Goal: Information Seeking & Learning: Learn about a topic

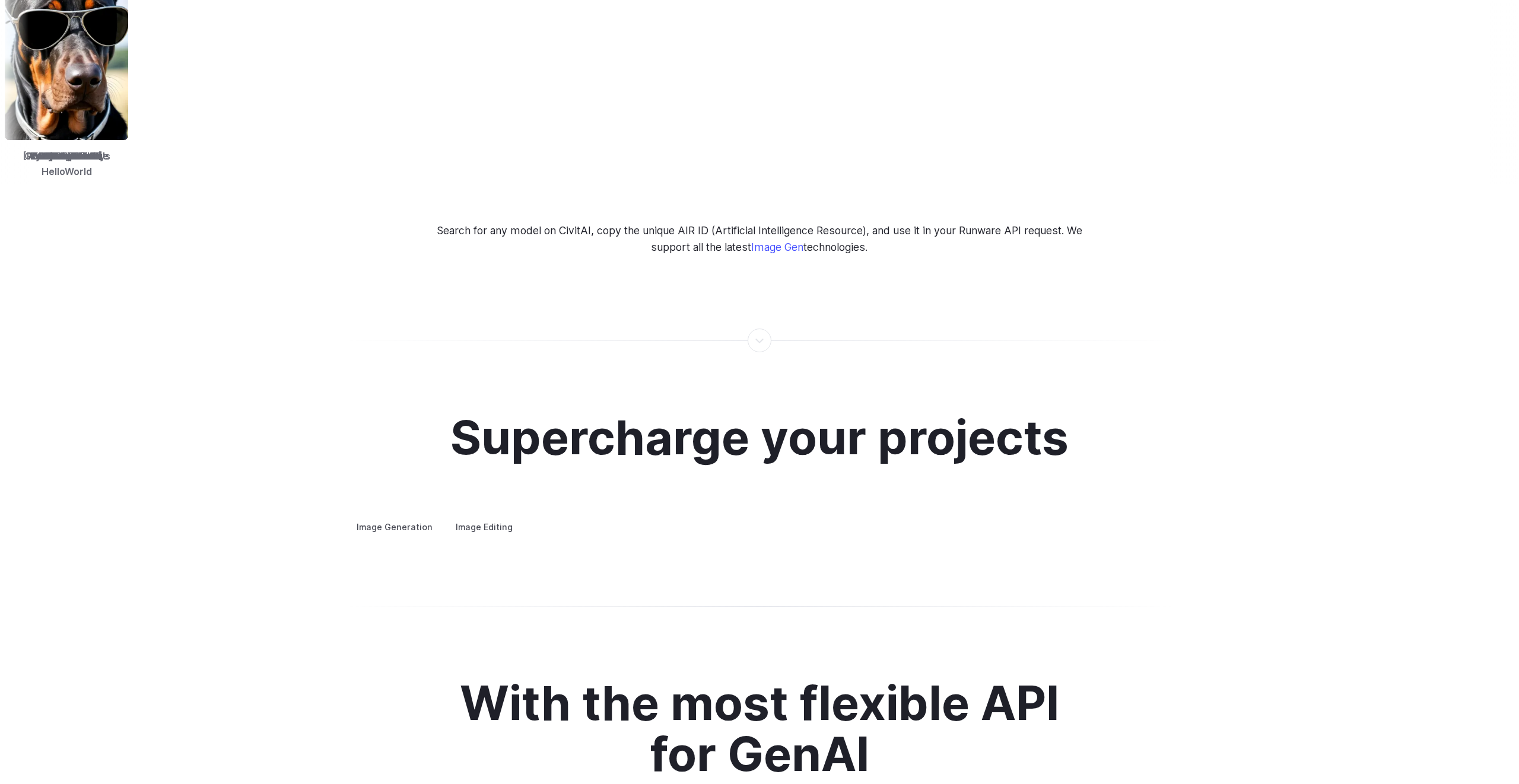
scroll to position [1936, 0]
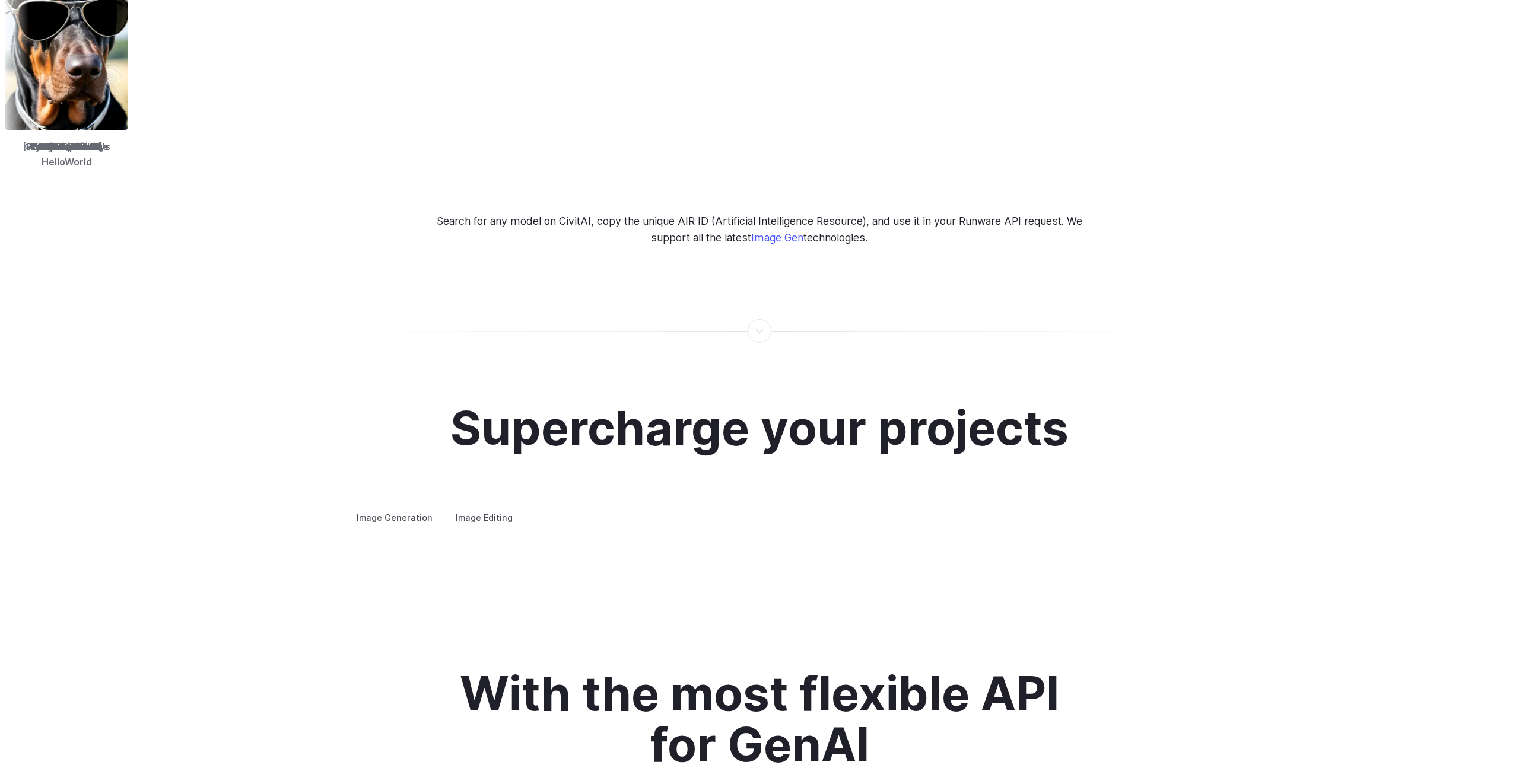
drag, startPoint x: 751, startPoint y: 312, endPoint x: 765, endPoint y: 315, distance: 14.3
click at [760, 331] on div at bounding box center [759, 331] width 1 height 0
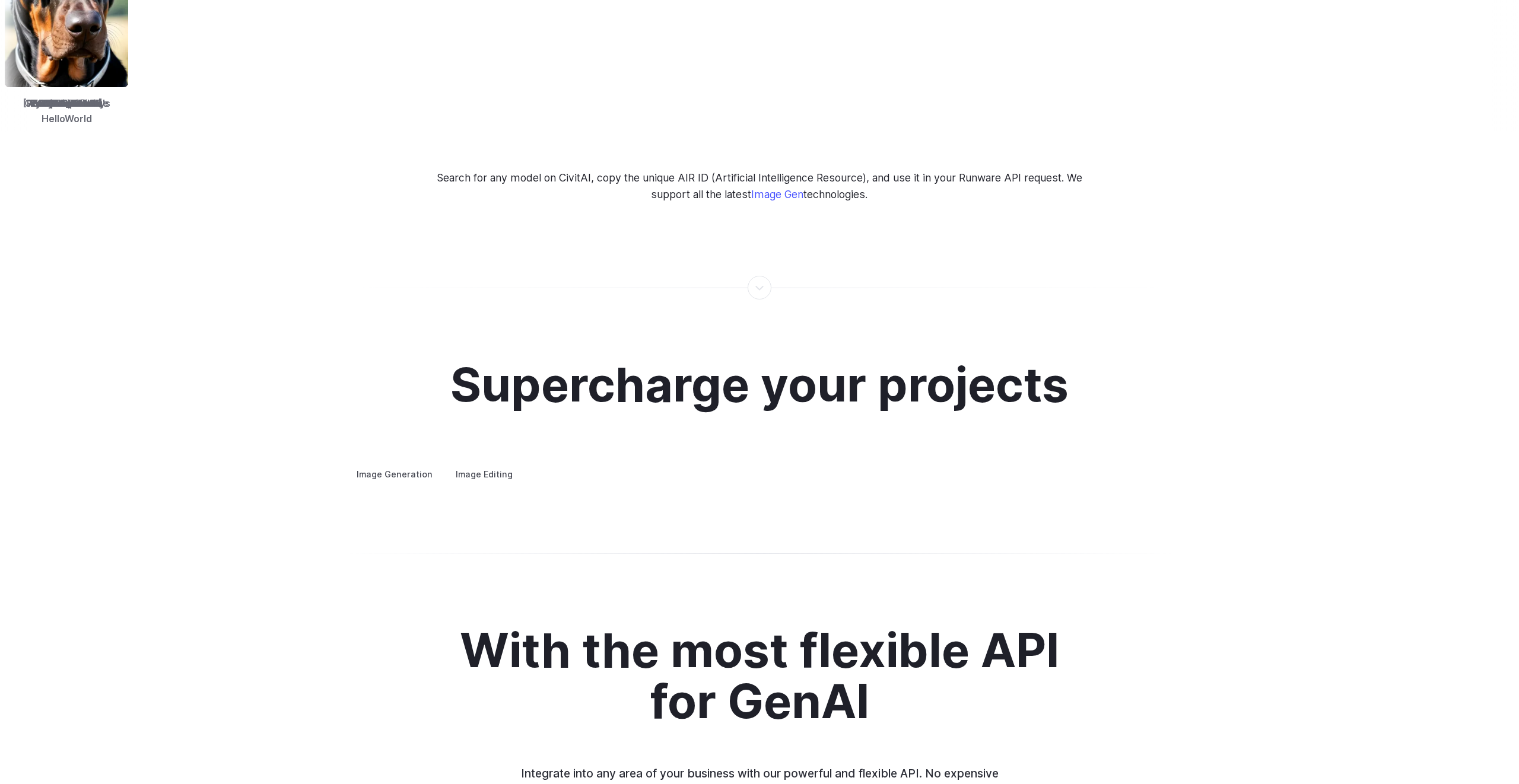
scroll to position [2090, 0]
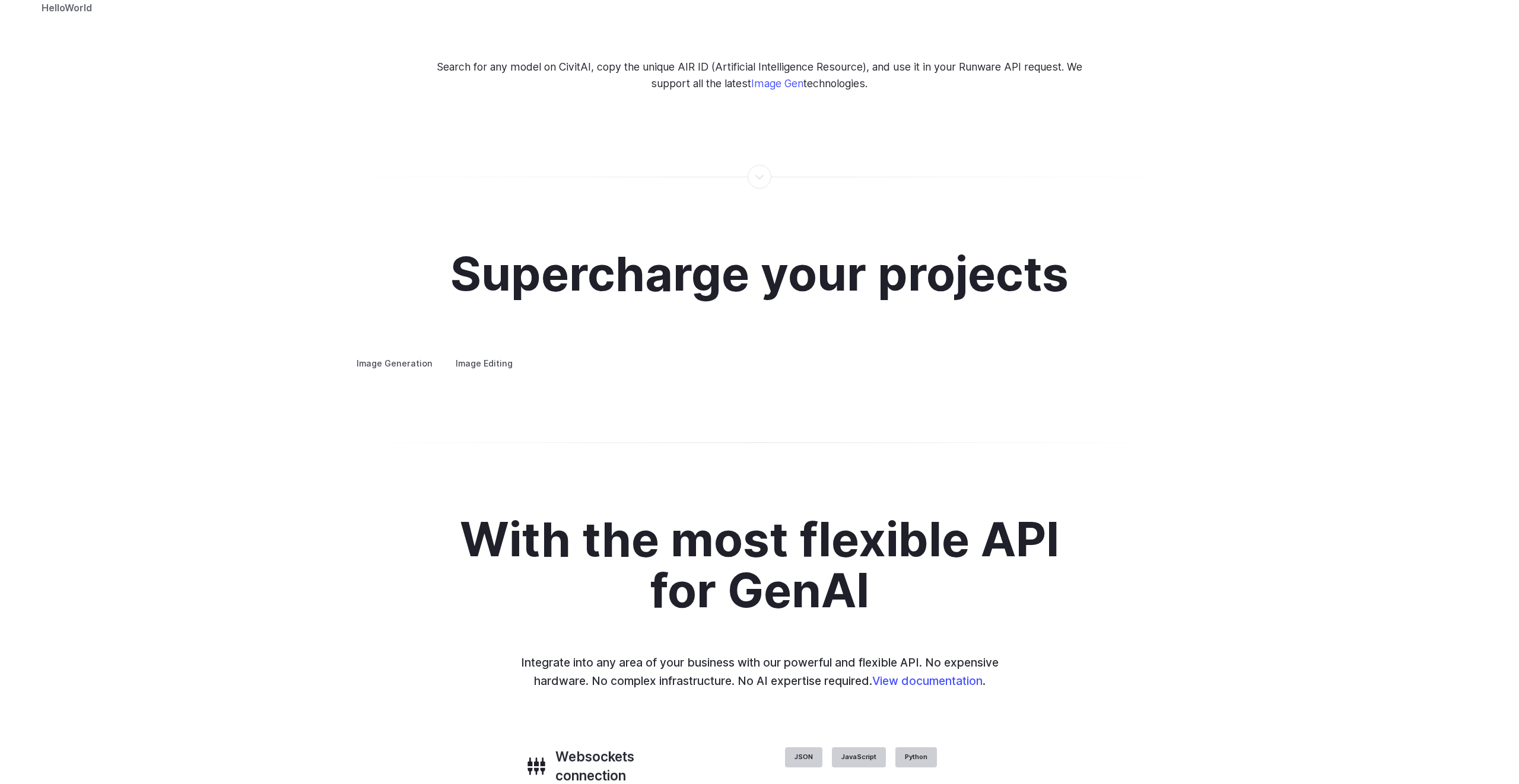
click at [492, 353] on label "Image Editing" at bounding box center [484, 363] width 77 height 21
click at [408, 353] on label "Image Generation" at bounding box center [394, 363] width 96 height 21
click at [0, 0] on summary "Concept design" at bounding box center [0, 0] width 0 height 0
click at [0, 0] on summary "Creative styling" at bounding box center [0, 0] width 0 height 0
click at [0, 0] on summary "Product design" at bounding box center [0, 0] width 0 height 0
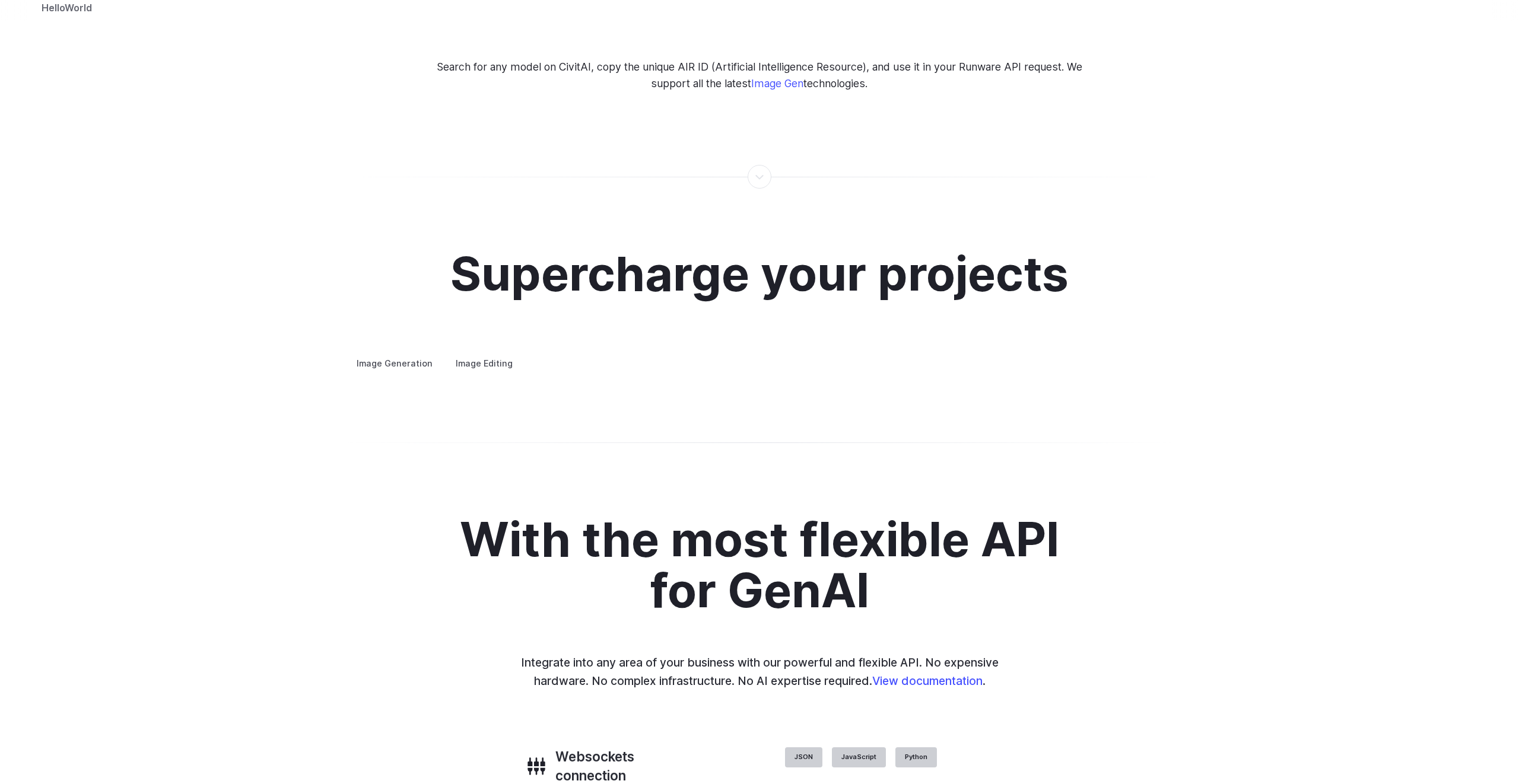
click at [0, 0] on summary "Personalized assets" at bounding box center [0, 0] width 0 height 0
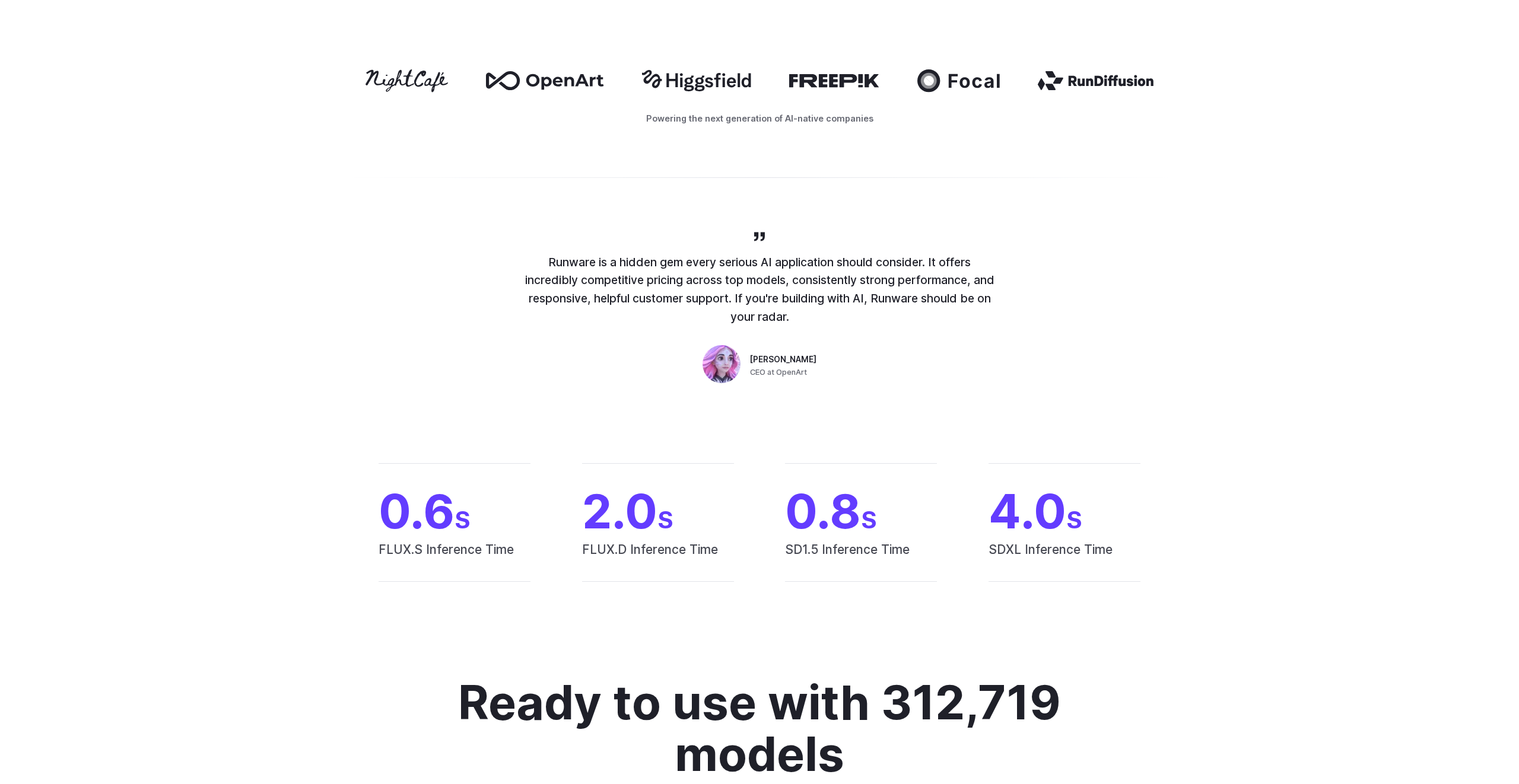
scroll to position [0, 0]
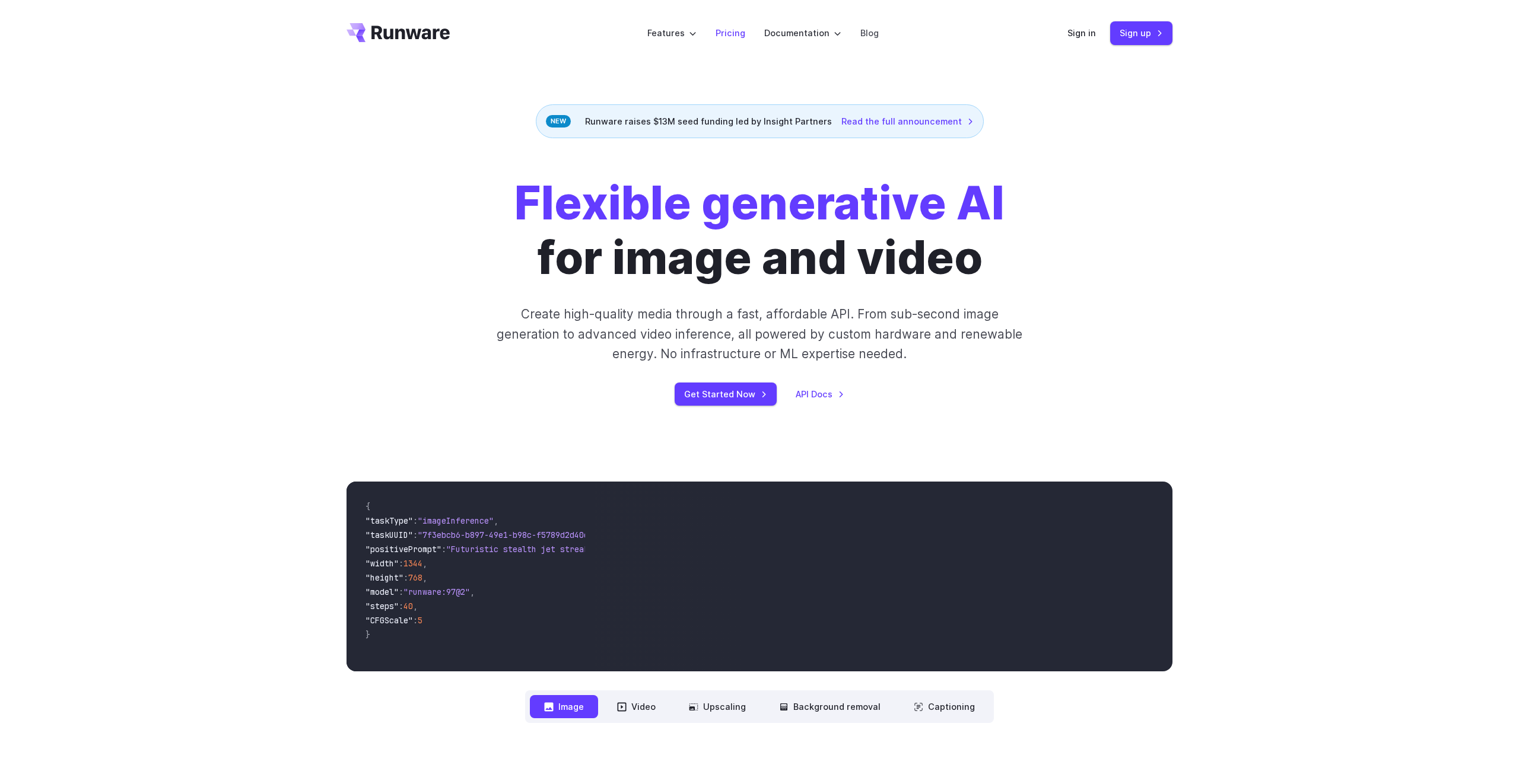
click at [723, 32] on link "Pricing" at bounding box center [730, 33] width 30 height 14
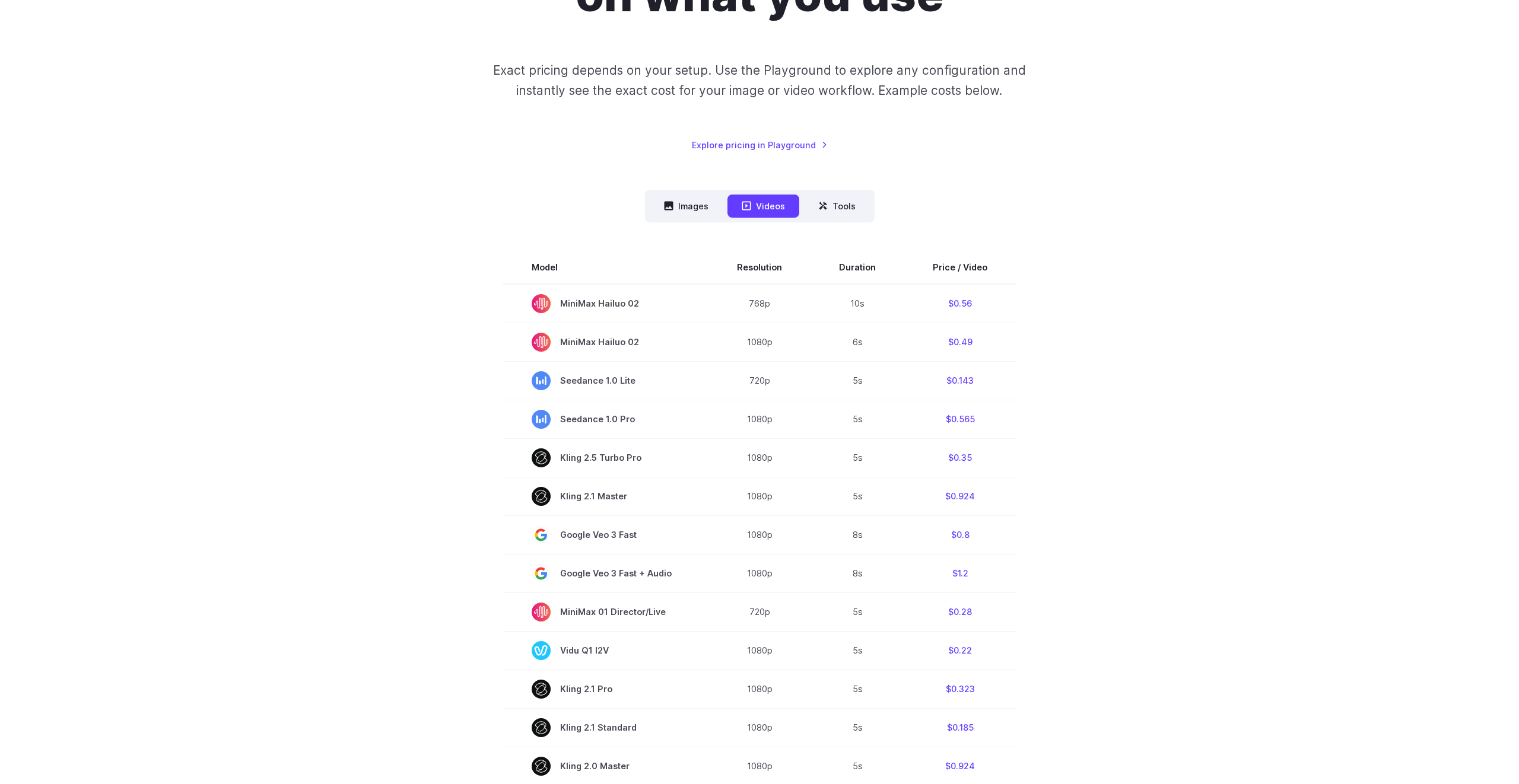
scroll to position [211, 0]
click at [664, 196] on button "Images" at bounding box center [686, 205] width 73 height 23
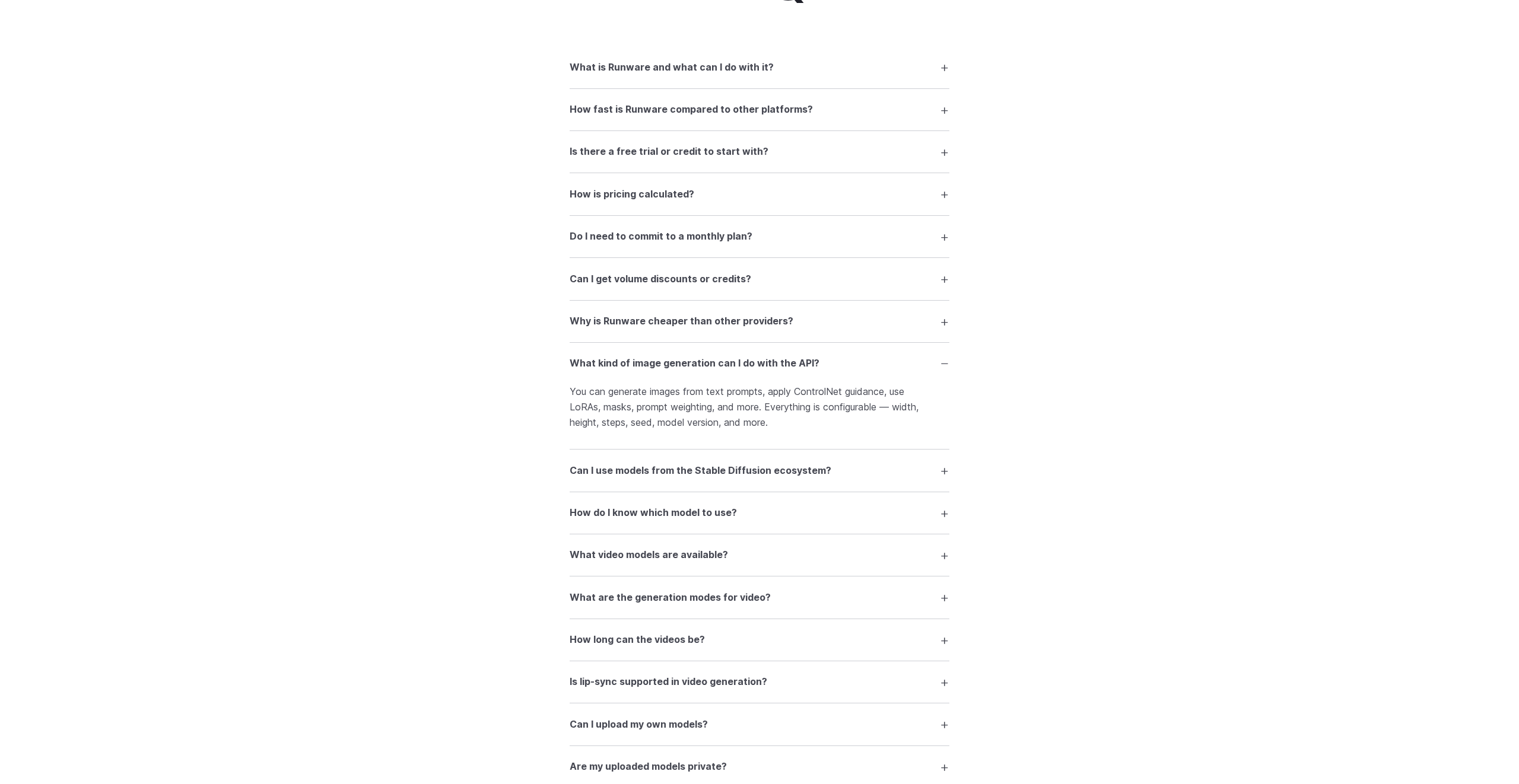
scroll to position [47, 0]
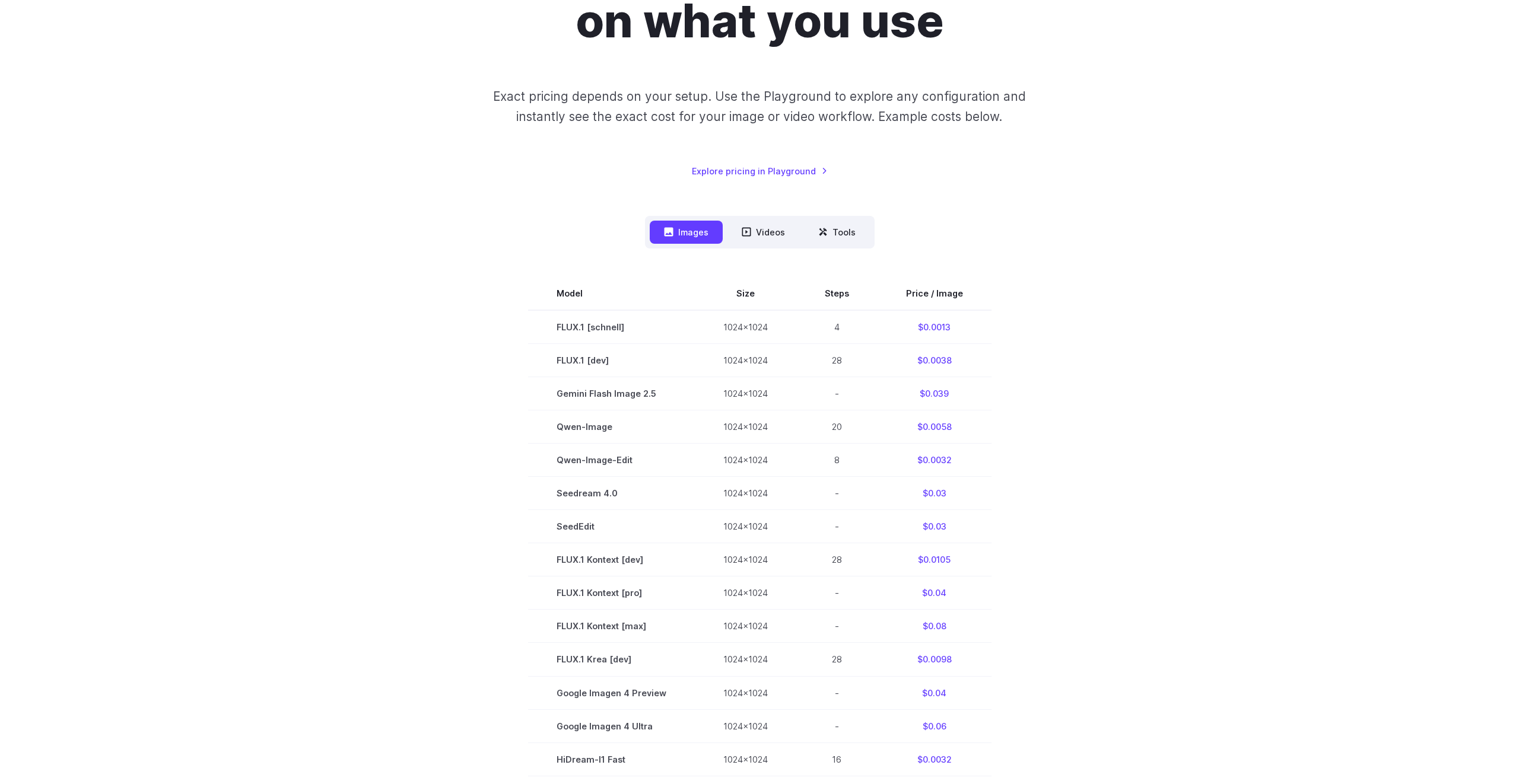
click at [1110, 307] on section "Model Size Steps Price / Image FLUX.1 [schnell] 1024x1024 4 $0.0013 FLUX.1 [dev…" at bounding box center [759, 626] width 826 height 698
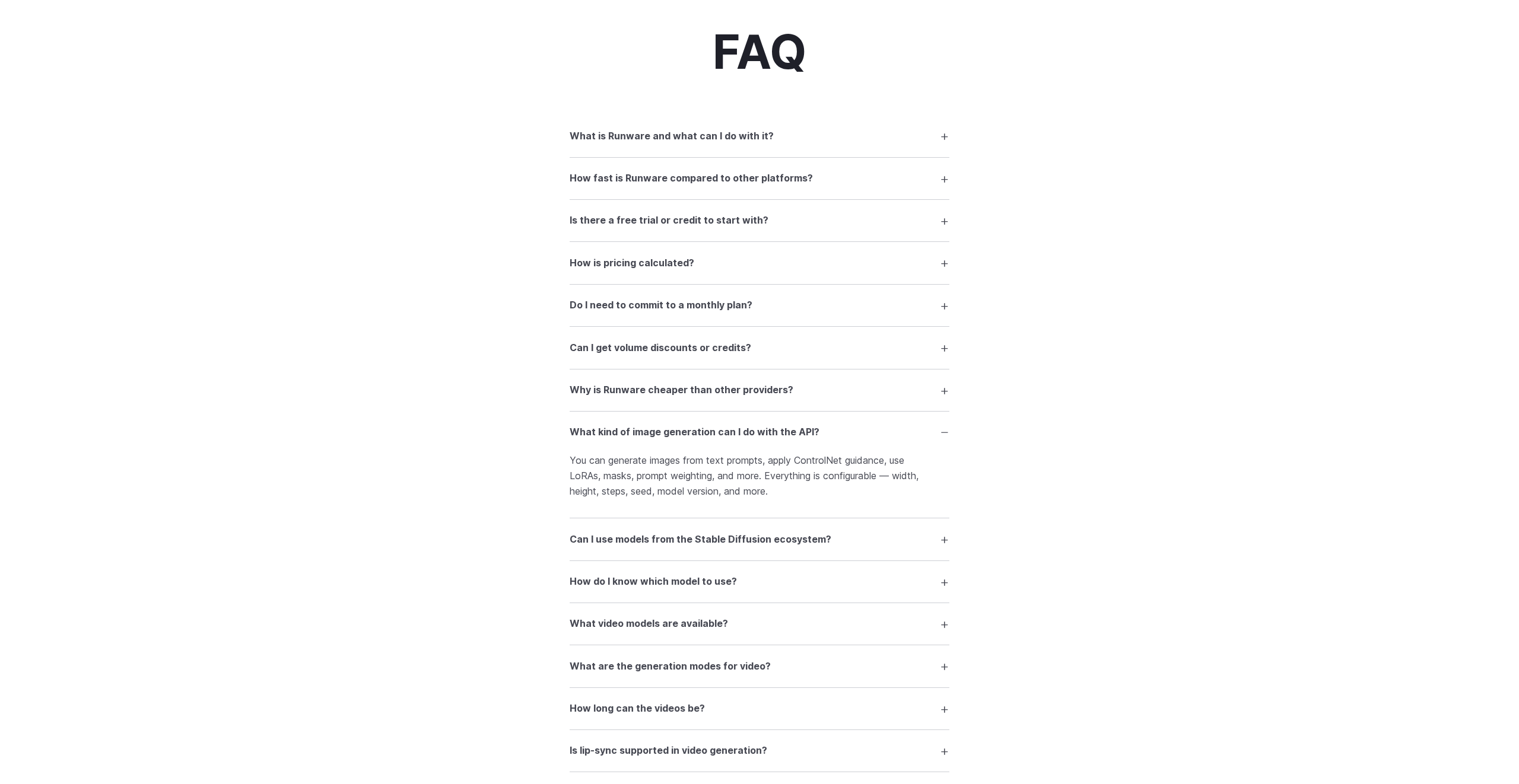
scroll to position [1822, 0]
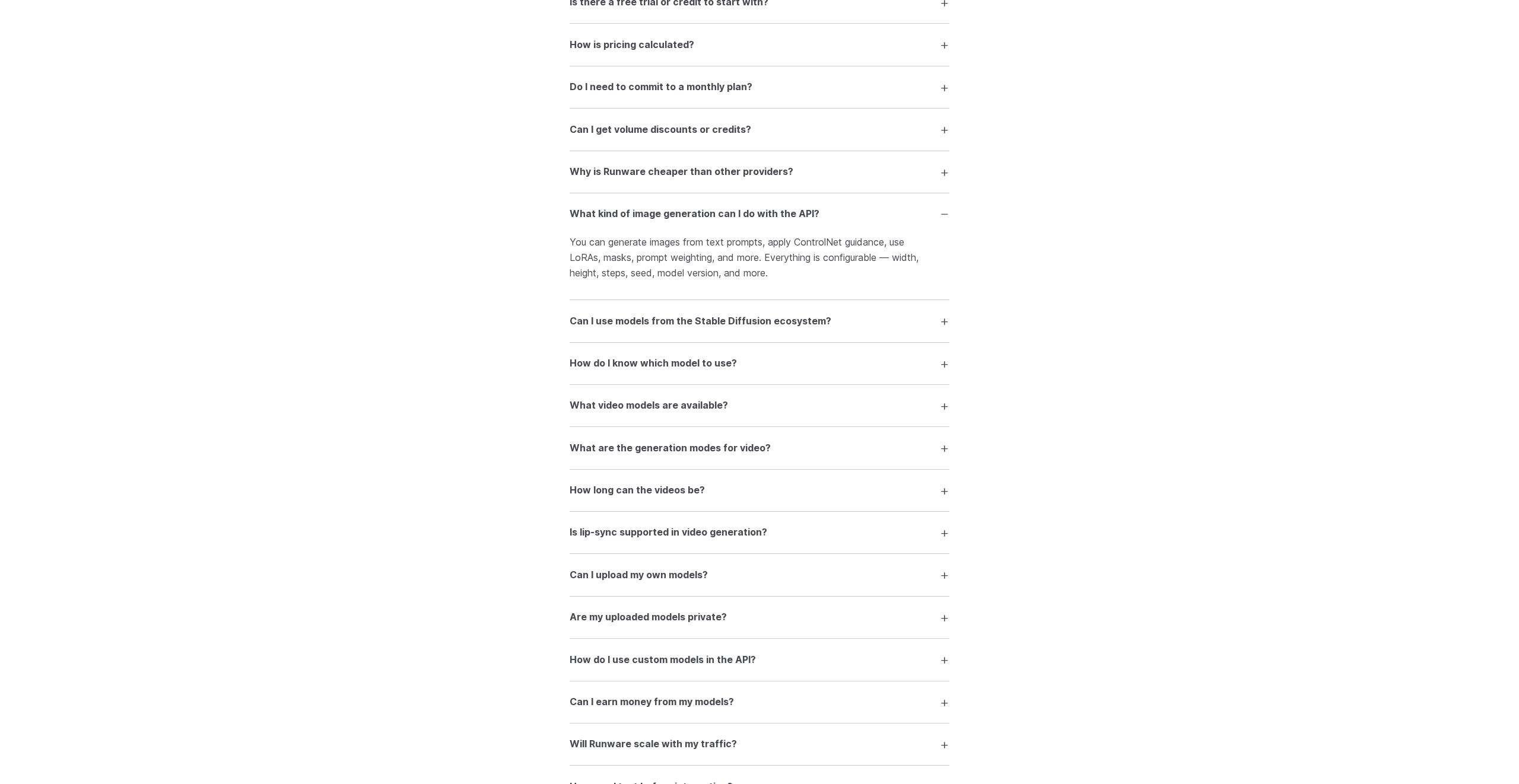
click at [864, 328] on summary "Can I use models from the Stable Diffusion ecosystem?" at bounding box center [760, 321] width 380 height 23
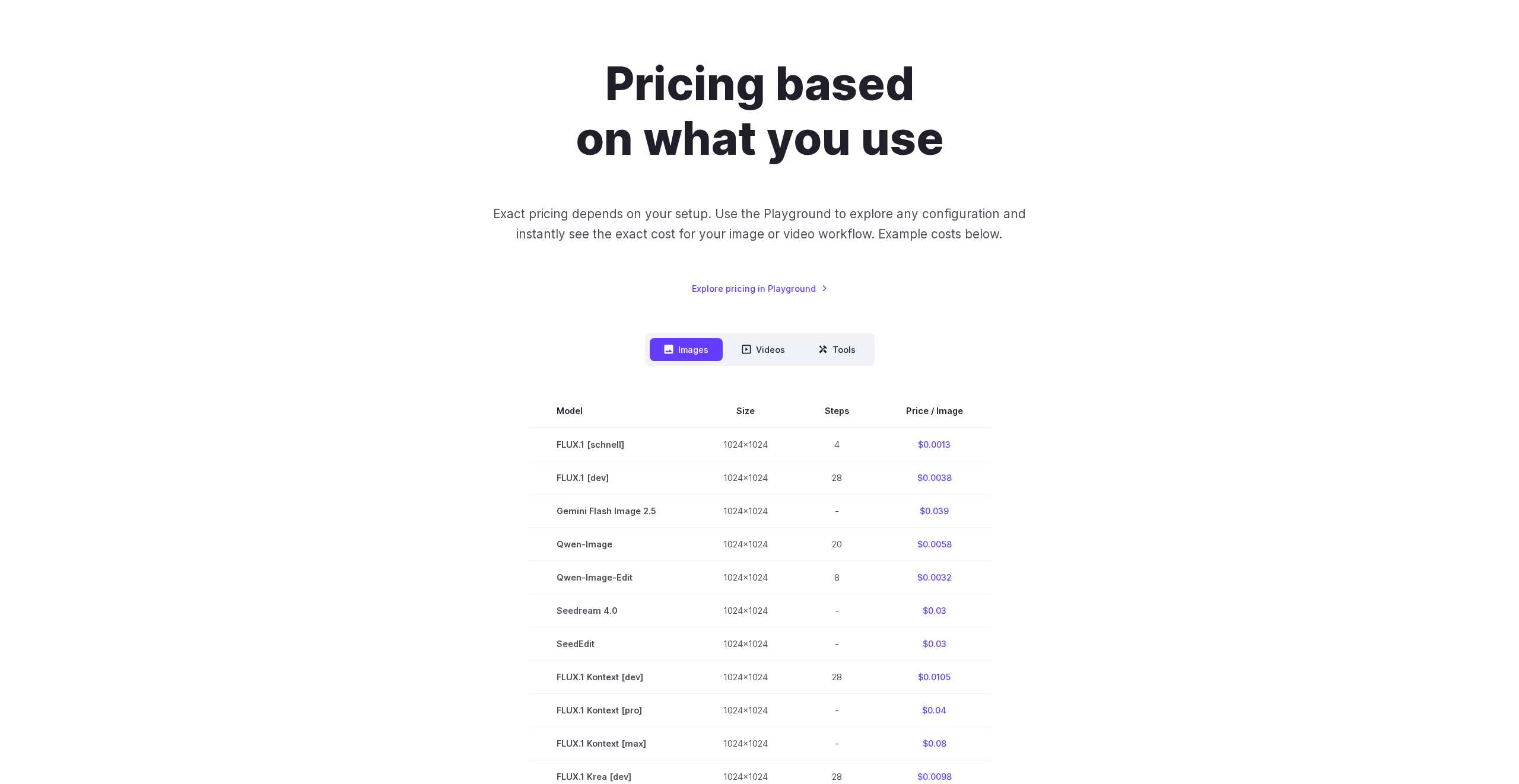
scroll to position [0, 0]
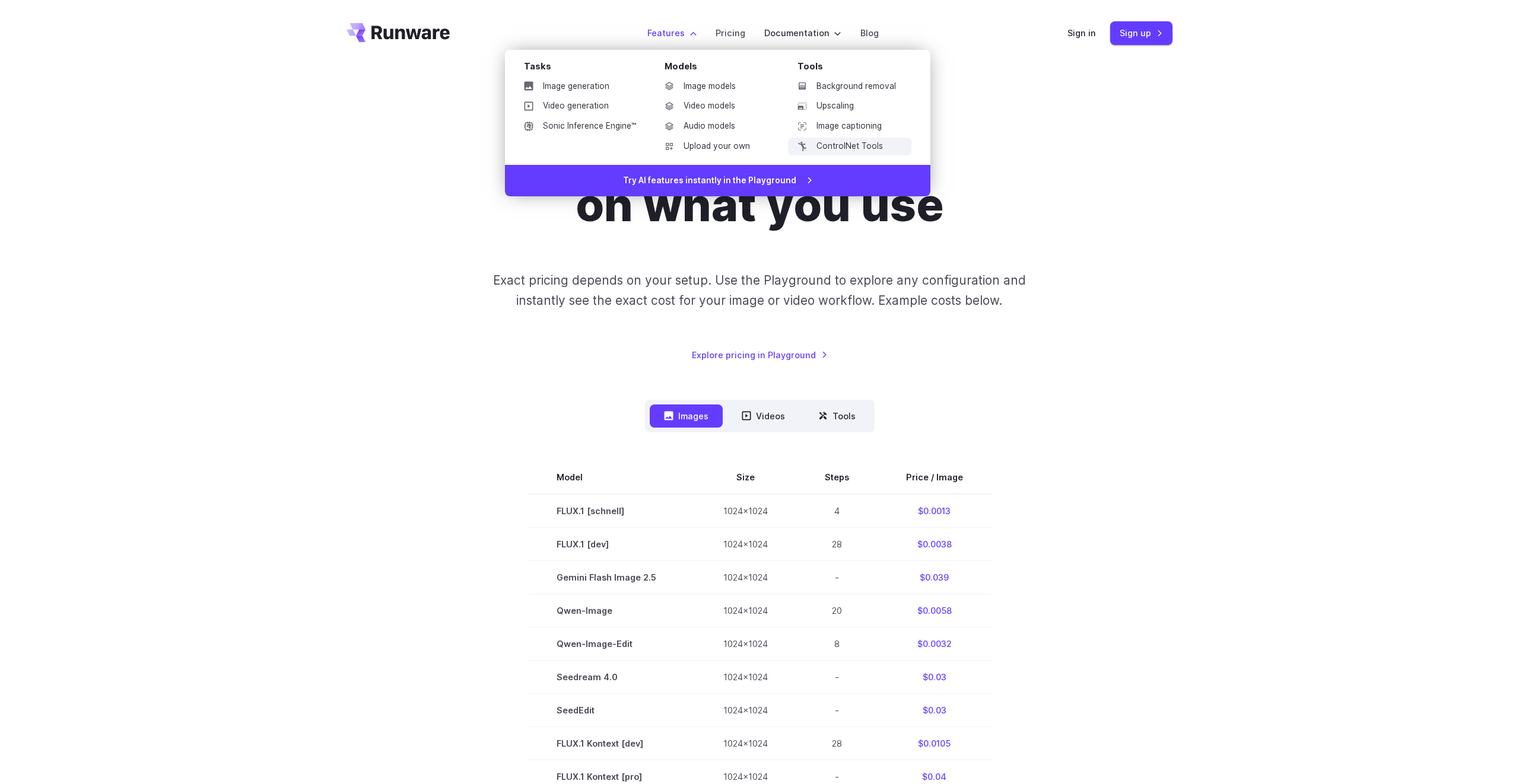
click at [877, 146] on link "ControlNet Tools" at bounding box center [849, 146] width 124 height 18
